Goal: Information Seeking & Learning: Learn about a topic

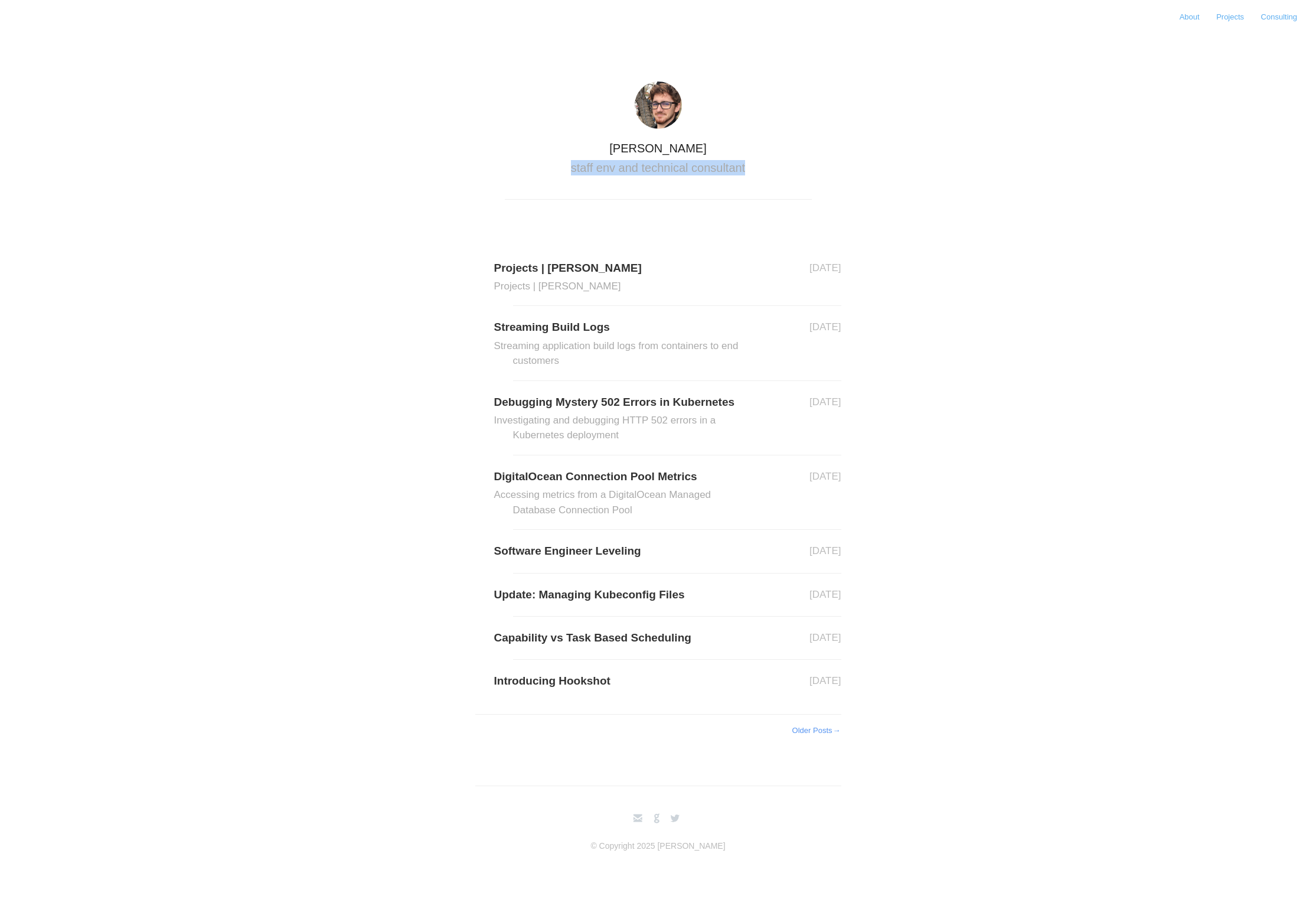
drag, startPoint x: 565, startPoint y: 163, endPoint x: 745, endPoint y: 184, distance: 181.2
click at [749, 186] on header "Nicholas Mitchinson staff env and technical consultant" at bounding box center [658, 141] width 307 height 118
click at [623, 169] on h2 "staff env and technical consultant" at bounding box center [658, 167] width 307 height 15
click at [624, 169] on h2 "staff env and technical consultant" at bounding box center [658, 167] width 307 height 15
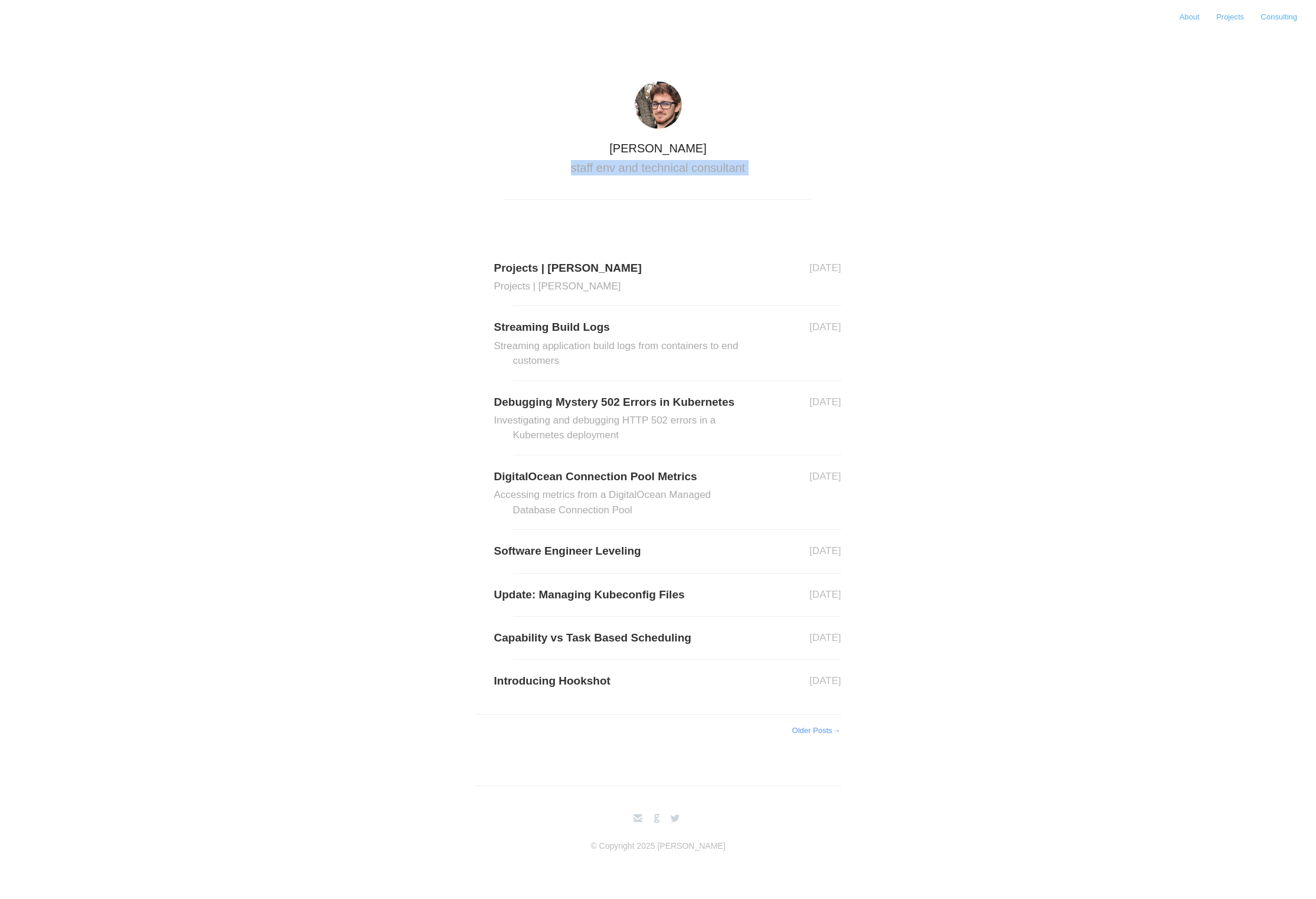
click at [647, 188] on header "Nicholas Mitchinson staff env and technical consultant" at bounding box center [658, 141] width 307 height 118
click at [570, 276] on link "Projects | Nick Mitchinson Projects | Nick Mitchinson" at bounding box center [677, 276] width 328 height 35
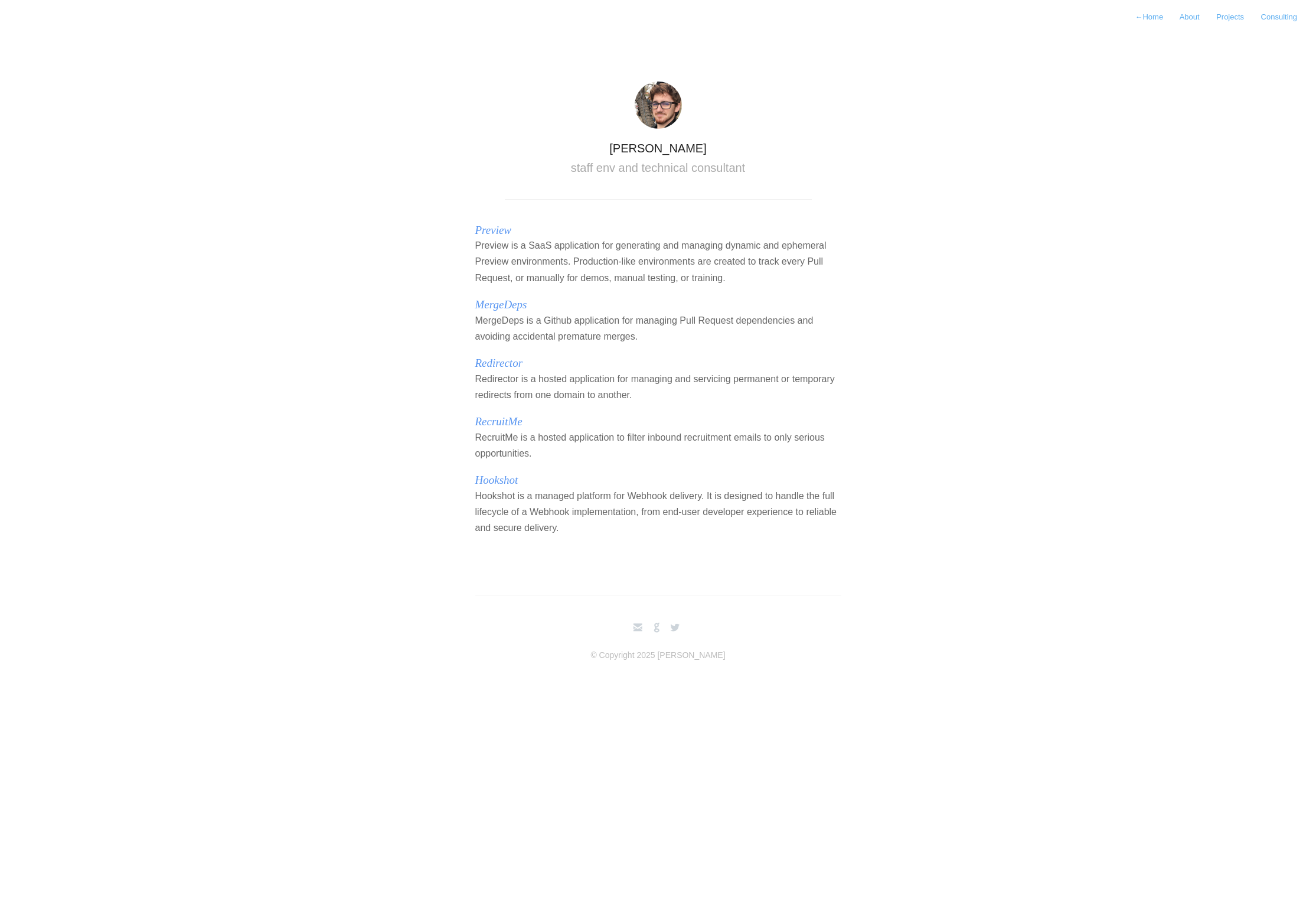
click at [590, 441] on p "RecruitMe is a hosted application to filter inbound recruitment emails to only …" at bounding box center [658, 445] width 366 height 32
click at [588, 439] on p "RecruitMe is a hosted application to filter inbound recruitment emails to only …" at bounding box center [658, 445] width 366 height 32
click at [531, 424] on h2 "RecruitMe" at bounding box center [658, 422] width 366 height 15
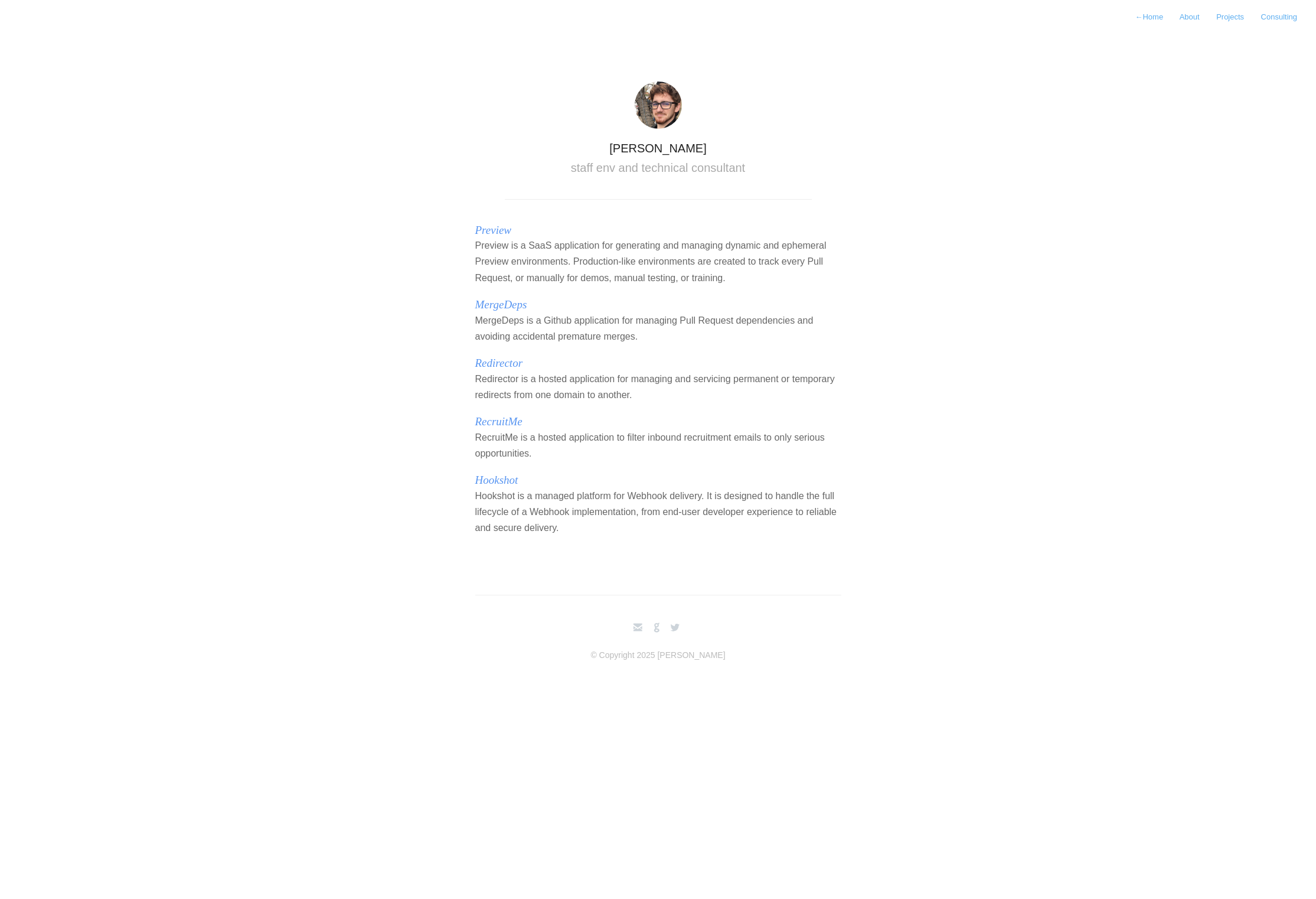
click at [509, 420] on link "RecruitMe" at bounding box center [499, 422] width 47 height 13
click at [494, 476] on link "Hookshot" at bounding box center [497, 480] width 44 height 13
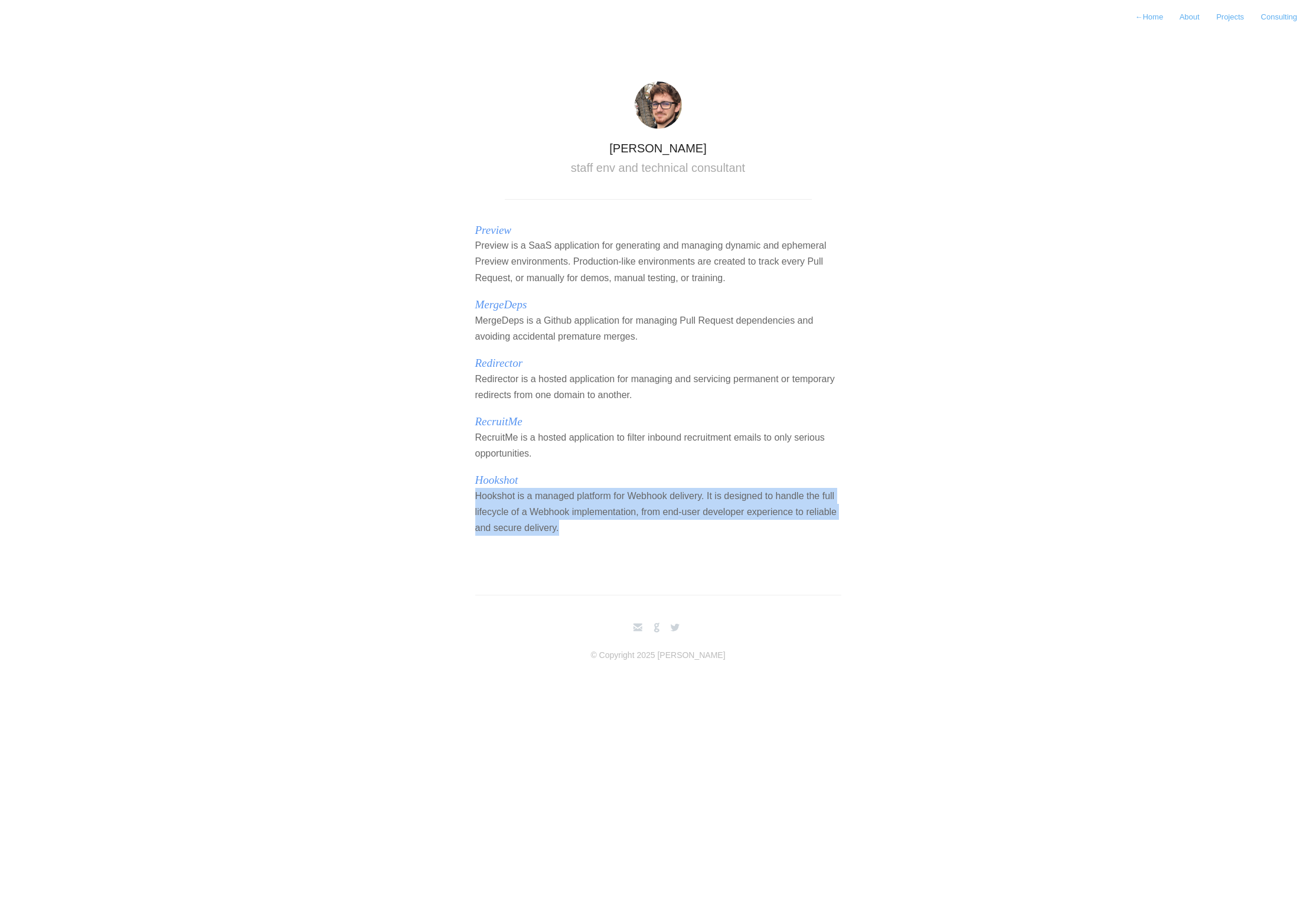
drag, startPoint x: 605, startPoint y: 523, endPoint x: 601, endPoint y: 484, distance: 39.2
click at [601, 484] on section "Preview Preview is a SaaS application for generating and managing dynamic and e…" at bounding box center [658, 454] width 414 height 463
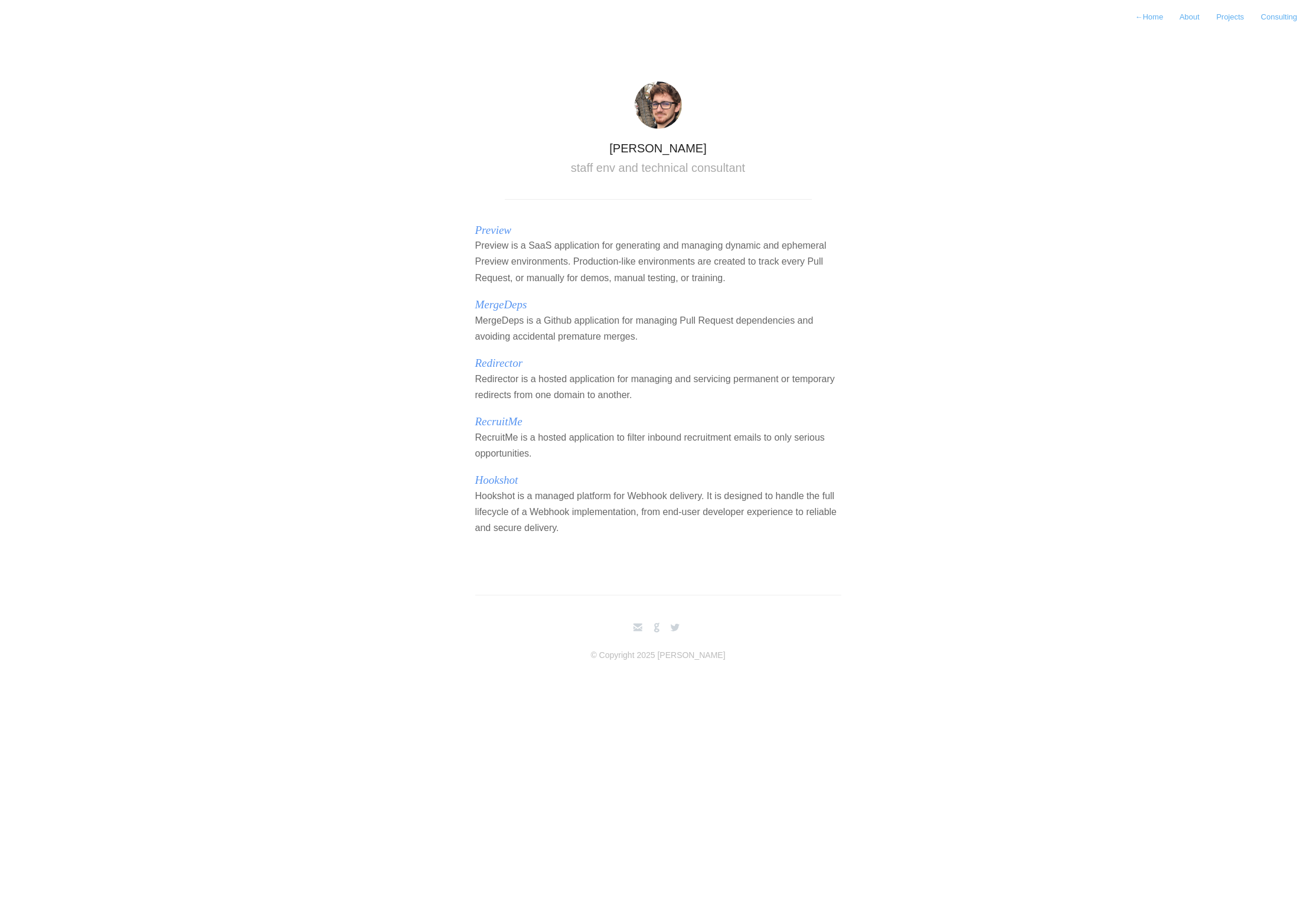
click at [594, 392] on p "Redirector is a hosted application for managing and servicing permanent or temp…" at bounding box center [658, 386] width 366 height 32
click at [595, 392] on p "Redirector is a hosted application for managing and servicing permanent or temp…" at bounding box center [658, 386] width 366 height 32
click at [500, 361] on link "Redirector" at bounding box center [499, 363] width 48 height 13
click at [509, 304] on link "MergeDeps" at bounding box center [501, 305] width 52 height 13
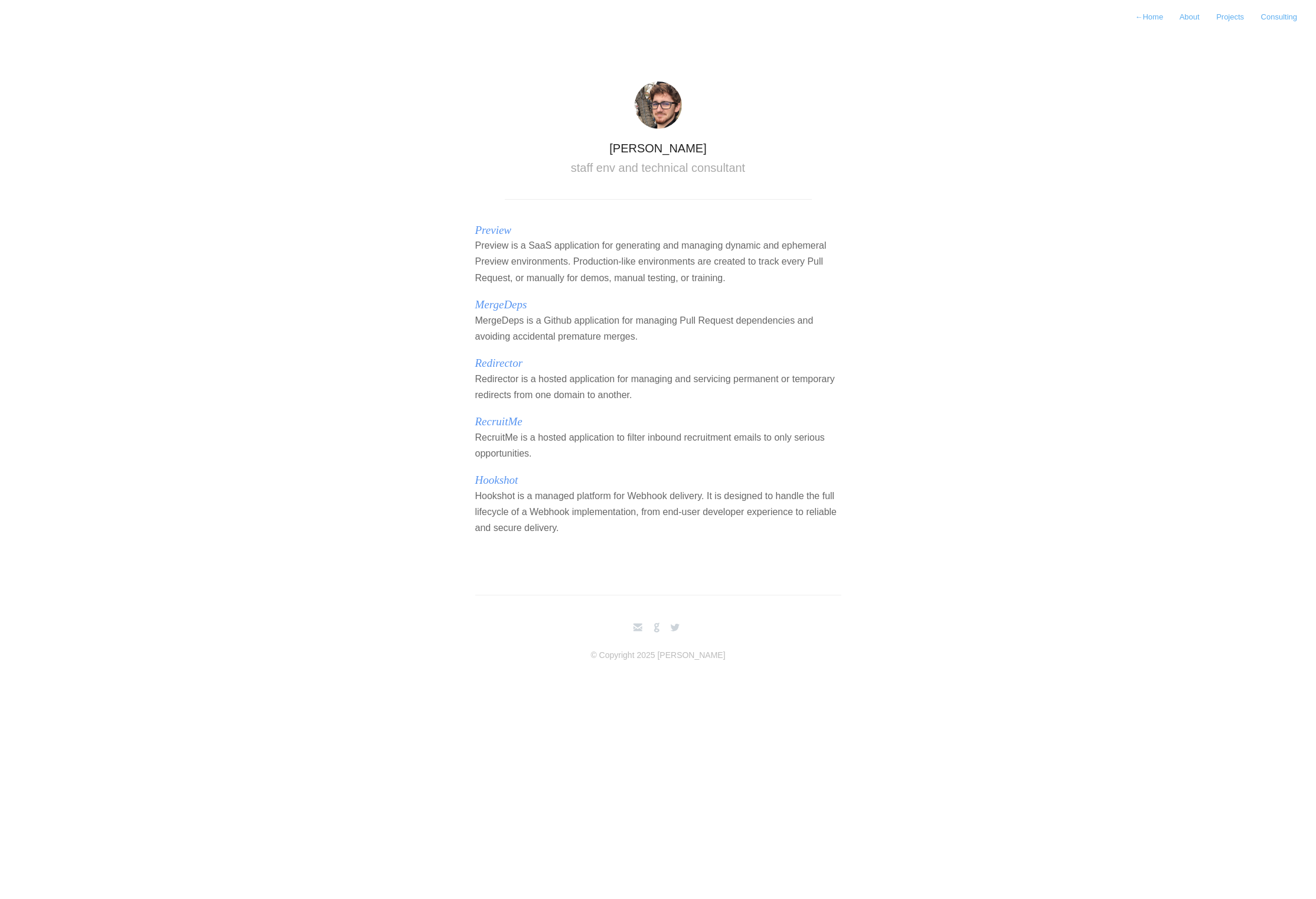
click at [490, 230] on link "Preview" at bounding box center [493, 230] width 36 height 13
